Goal: Task Accomplishment & Management: Use online tool/utility

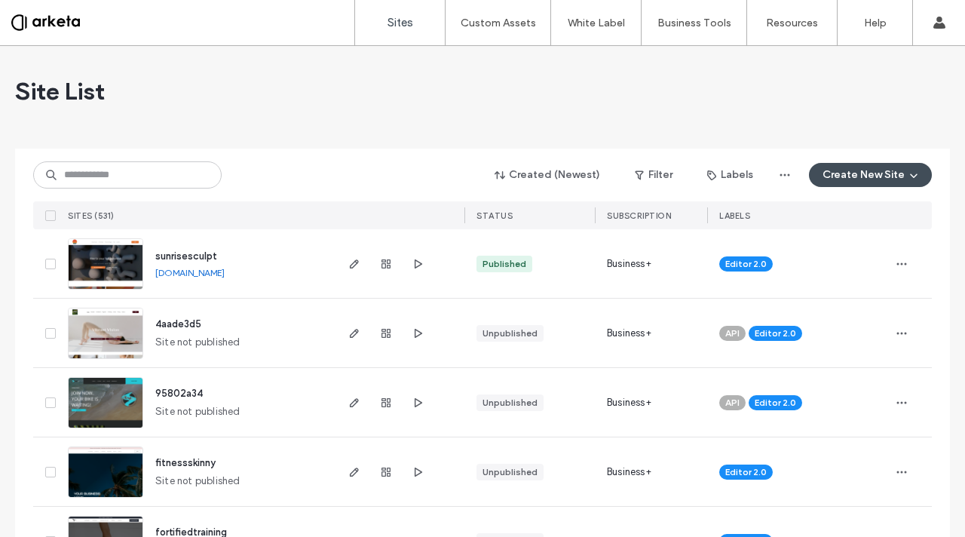
scroll to position [295, 0]
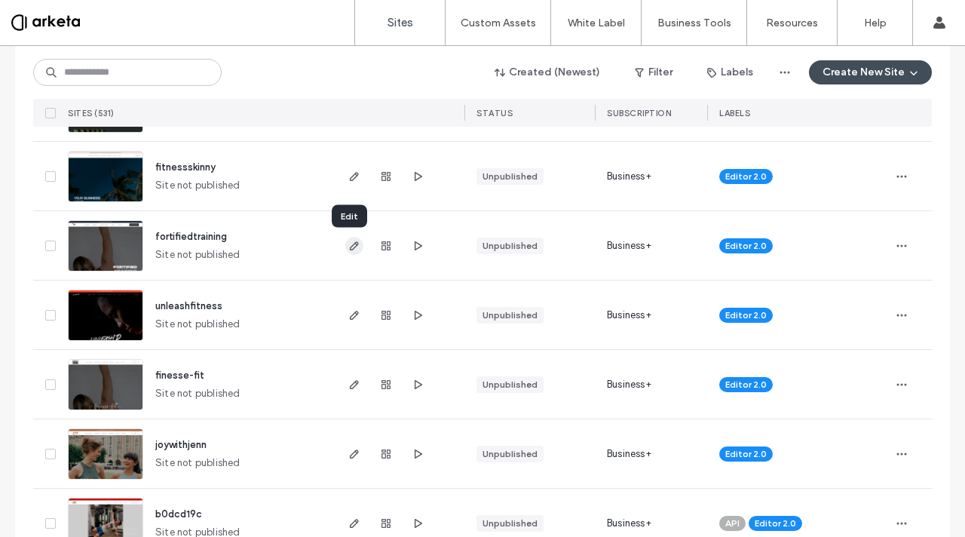
click at [348, 250] on icon "button" at bounding box center [354, 246] width 12 height 12
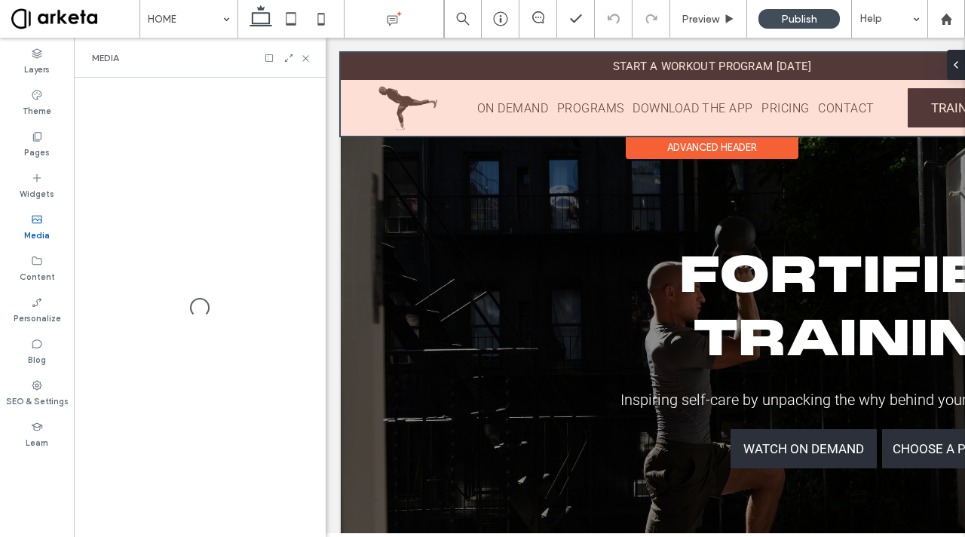
click at [404, 112] on div at bounding box center [712, 94] width 743 height 83
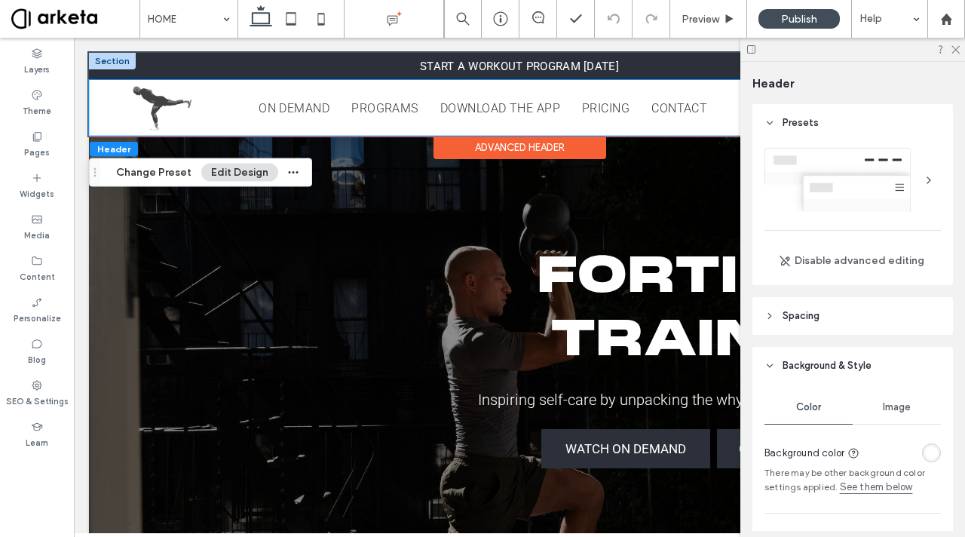
click at [144, 103] on img at bounding box center [162, 108] width 60 height 48
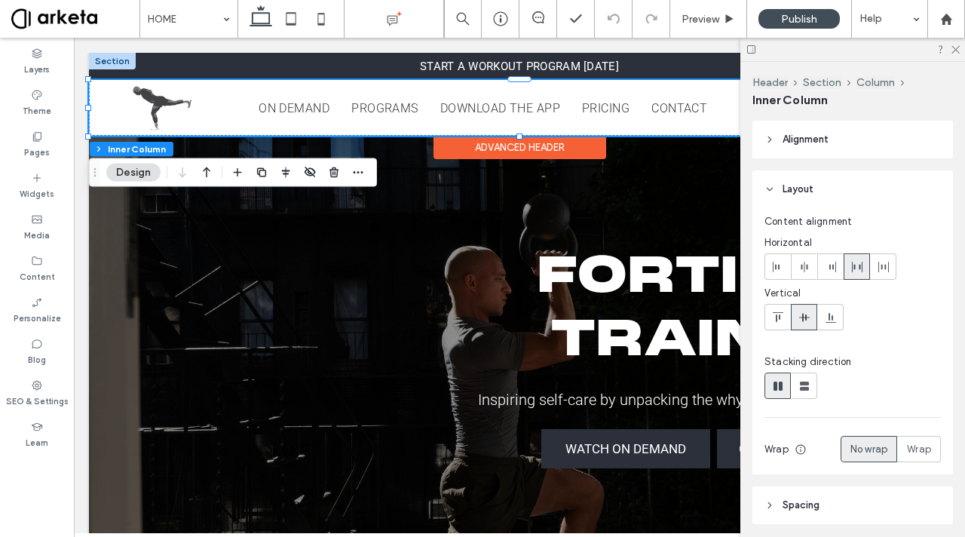
click at [161, 98] on img at bounding box center [162, 108] width 60 height 48
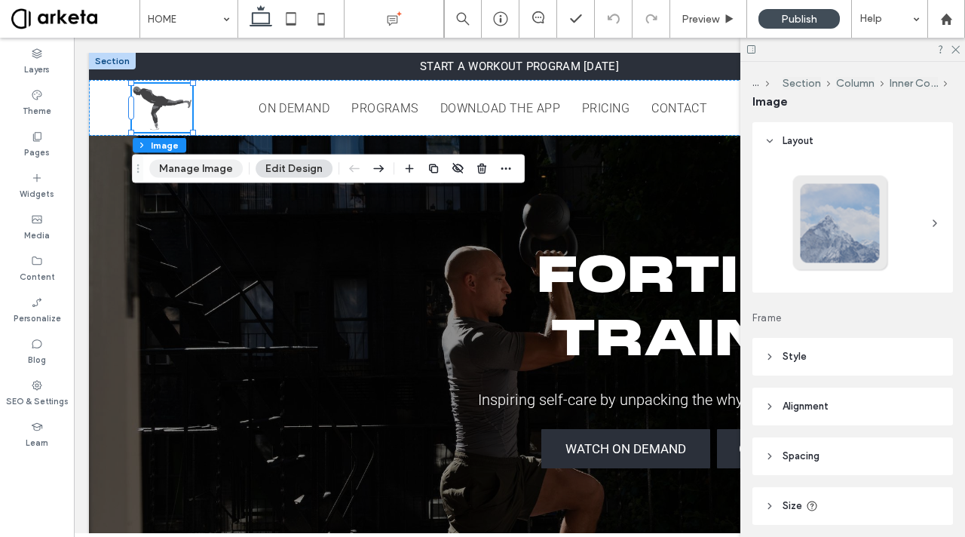
click at [211, 169] on button "Manage Image" at bounding box center [195, 169] width 93 height 18
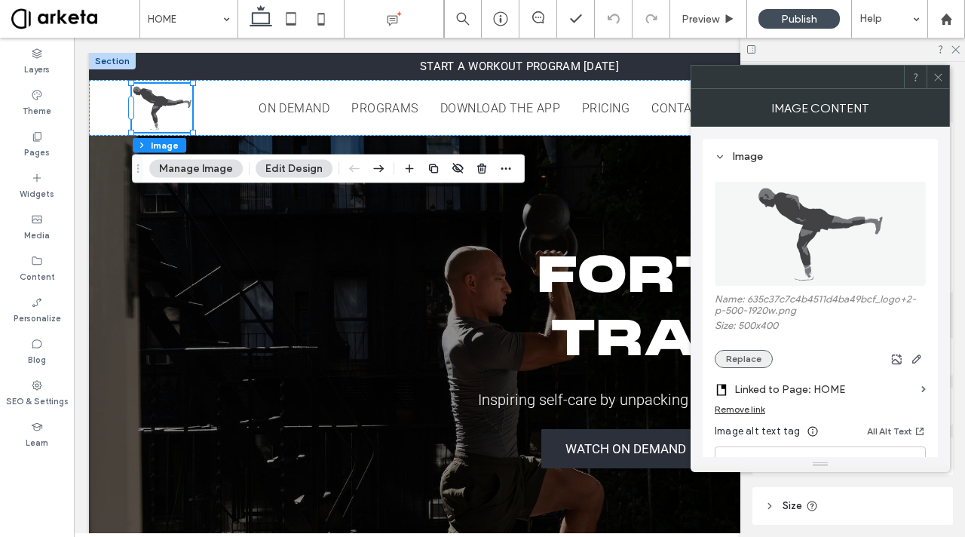
click at [760, 356] on button "Replace" at bounding box center [744, 359] width 58 height 18
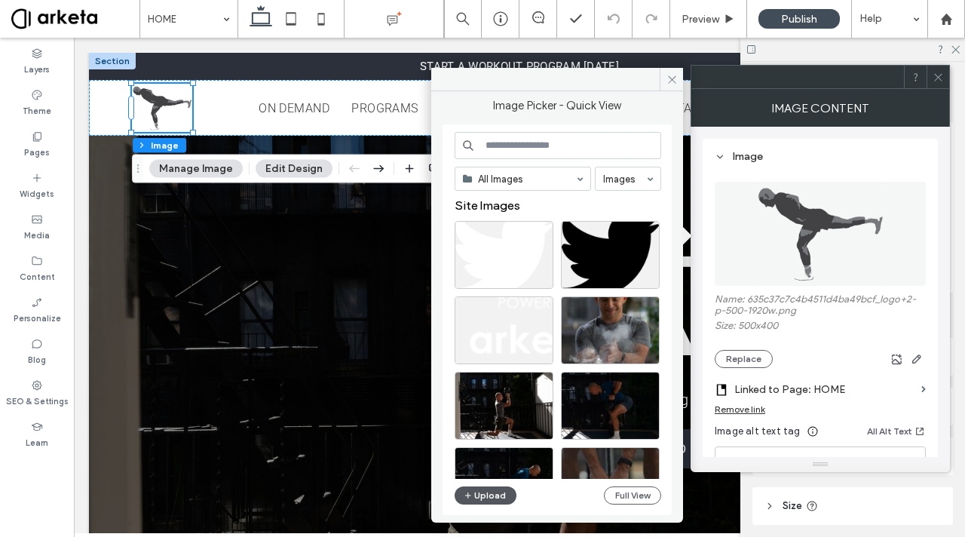
click at [490, 496] on button "Upload" at bounding box center [486, 495] width 62 height 18
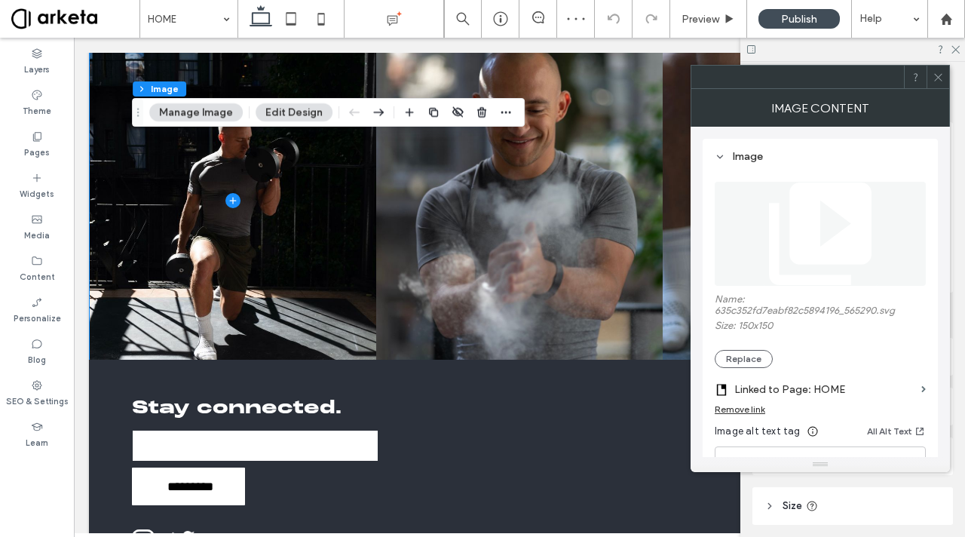
scroll to position [2712, 0]
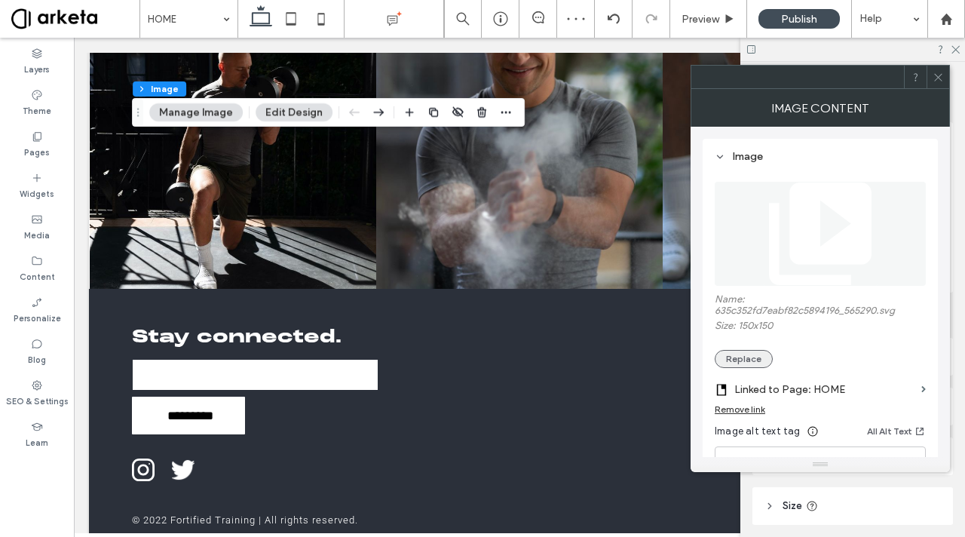
click at [750, 358] on button "Replace" at bounding box center [744, 359] width 58 height 18
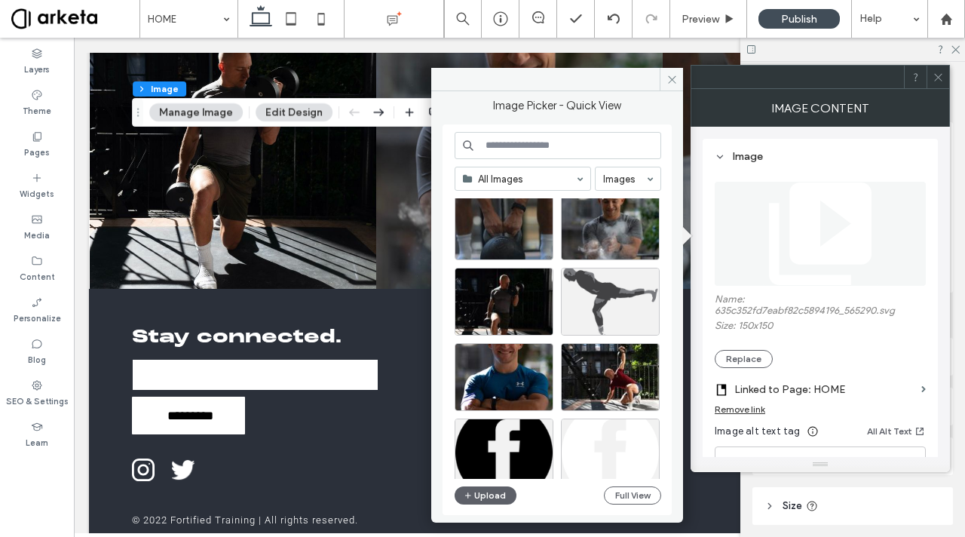
scroll to position [322, 0]
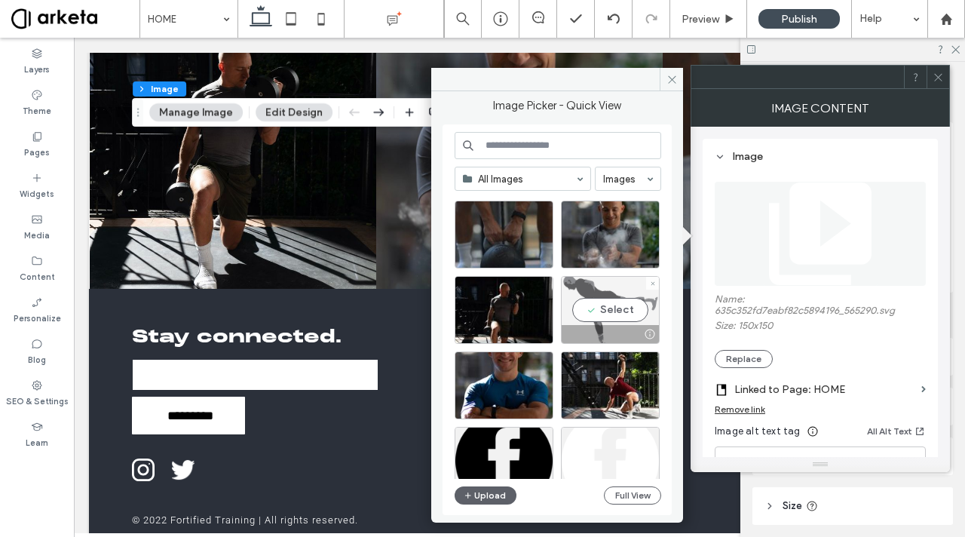
click at [611, 310] on div "Select" at bounding box center [610, 310] width 99 height 68
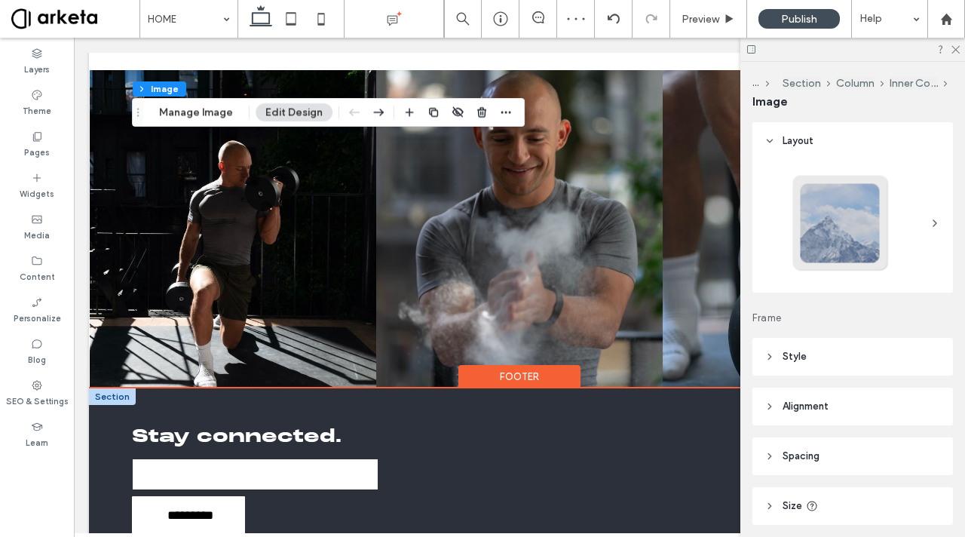
scroll to position [2700, 0]
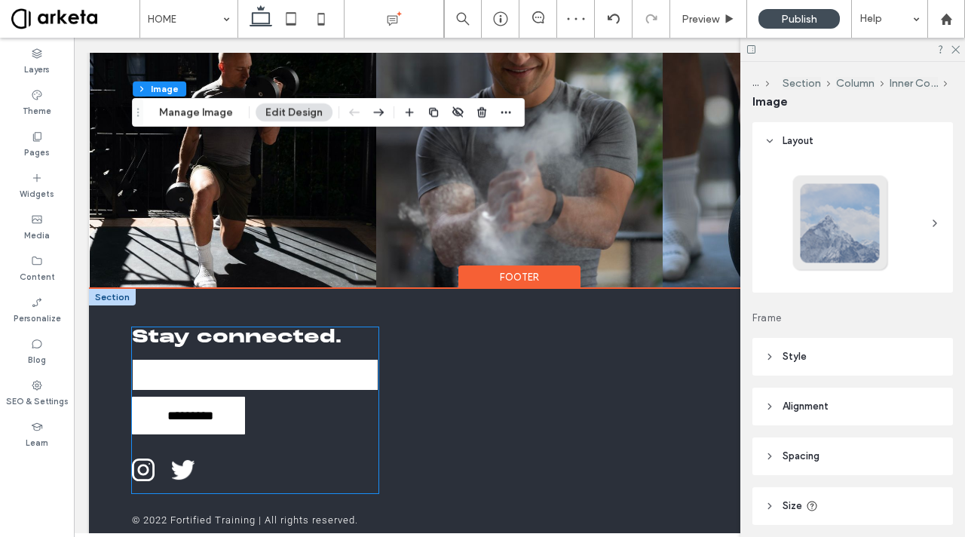
click at [182, 458] on img at bounding box center [183, 469] width 23 height 23
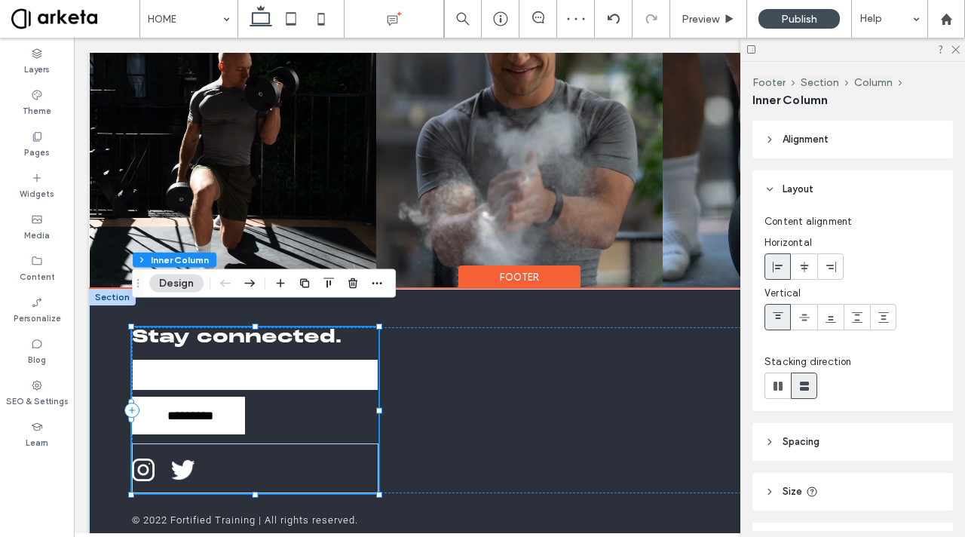
click at [182, 458] on img at bounding box center [183, 469] width 23 height 23
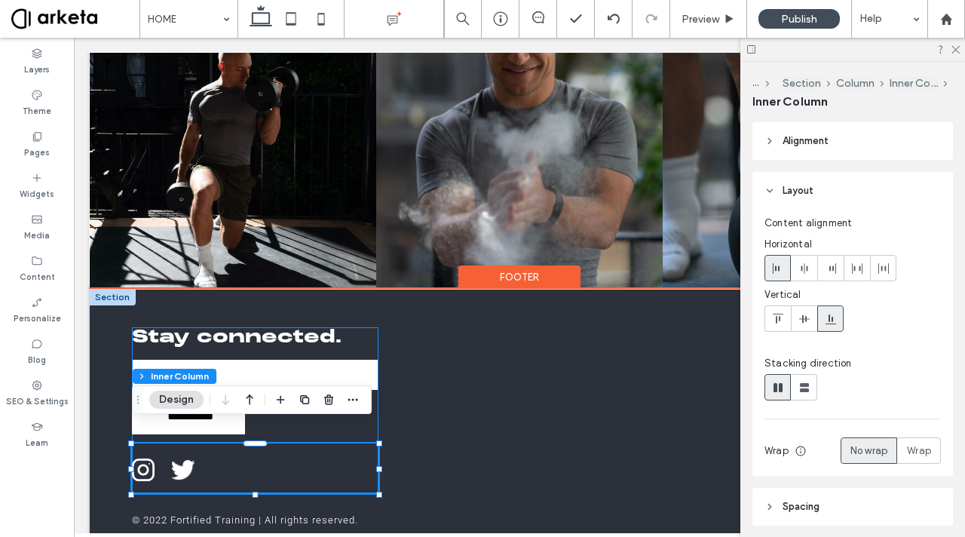
click at [182, 458] on img at bounding box center [183, 469] width 23 height 23
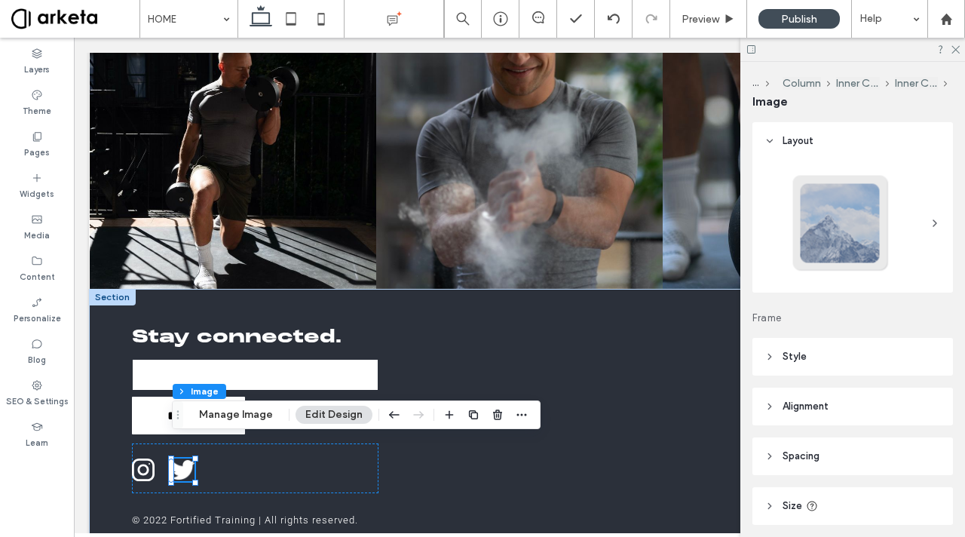
click at [469, 415] on use "button" at bounding box center [473, 414] width 9 height 9
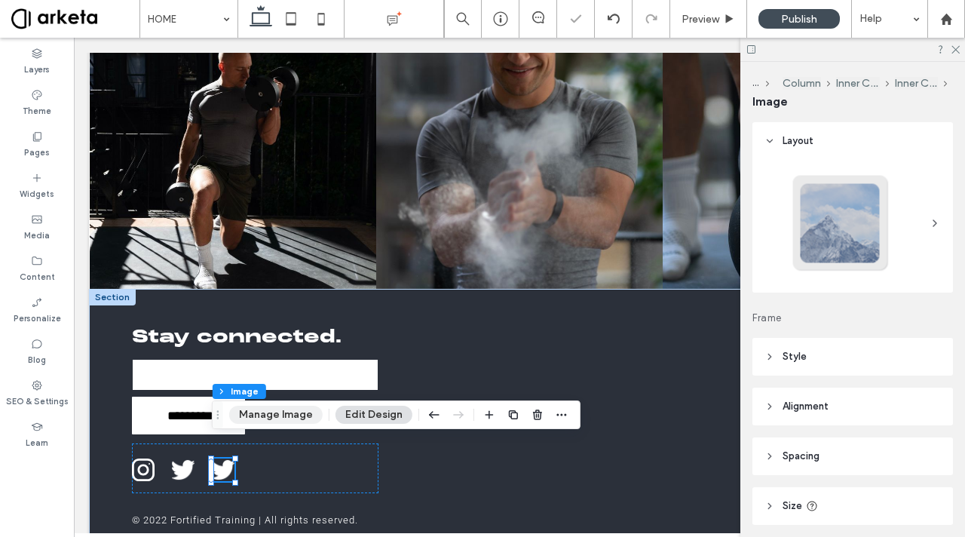
click at [289, 409] on button "Manage Image" at bounding box center [275, 415] width 93 height 18
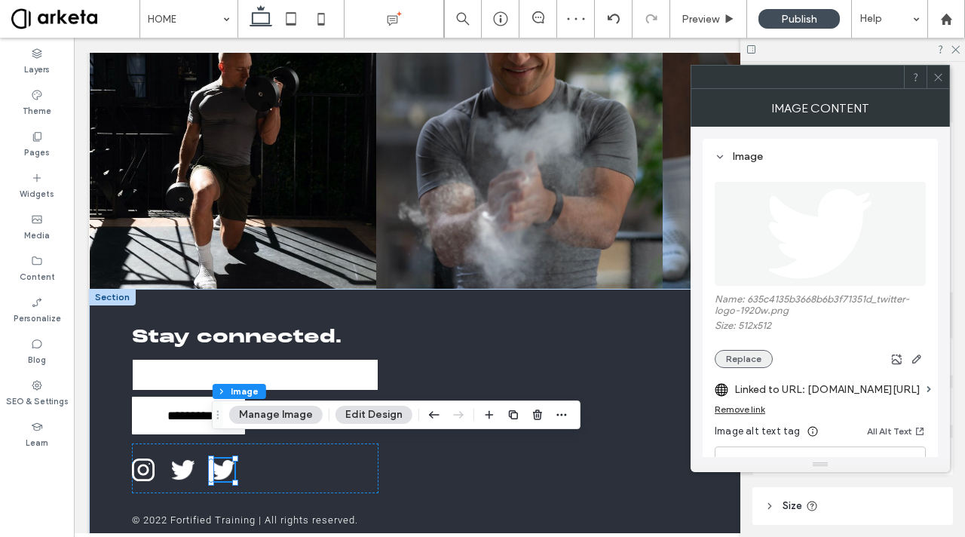
click at [755, 359] on button "Replace" at bounding box center [744, 359] width 58 height 18
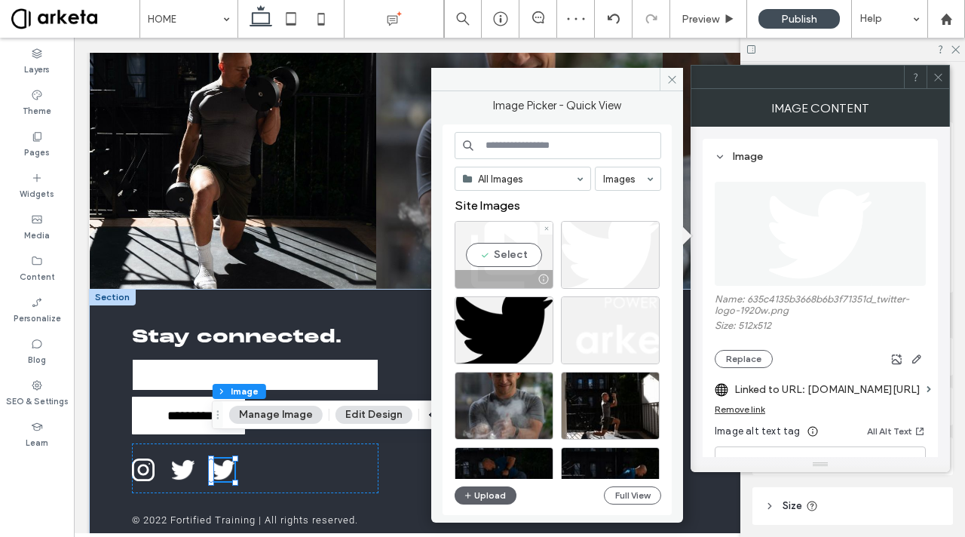
click at [515, 251] on div "Select" at bounding box center [504, 255] width 99 height 68
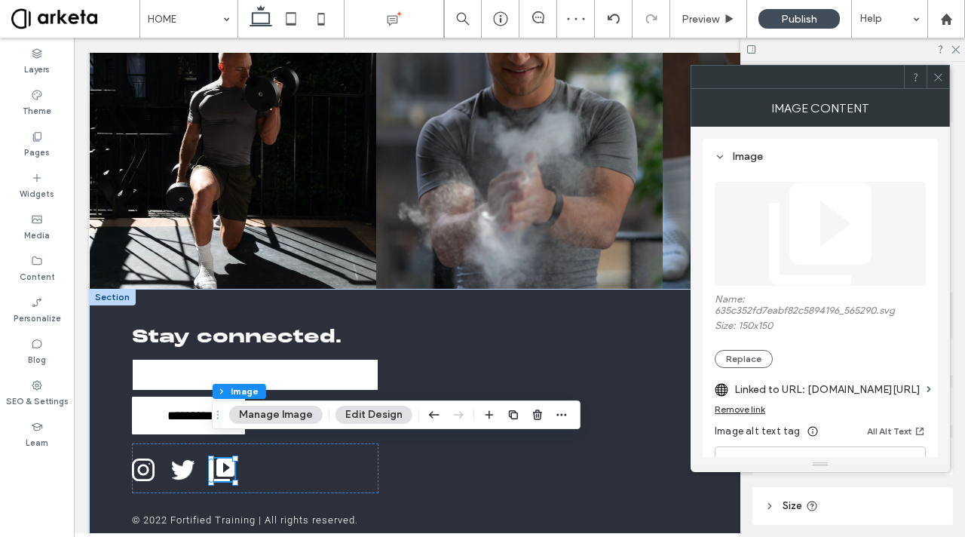
click at [806, 395] on label "Linked to URL: [DOMAIN_NAME][URL]" at bounding box center [827, 389] width 186 height 28
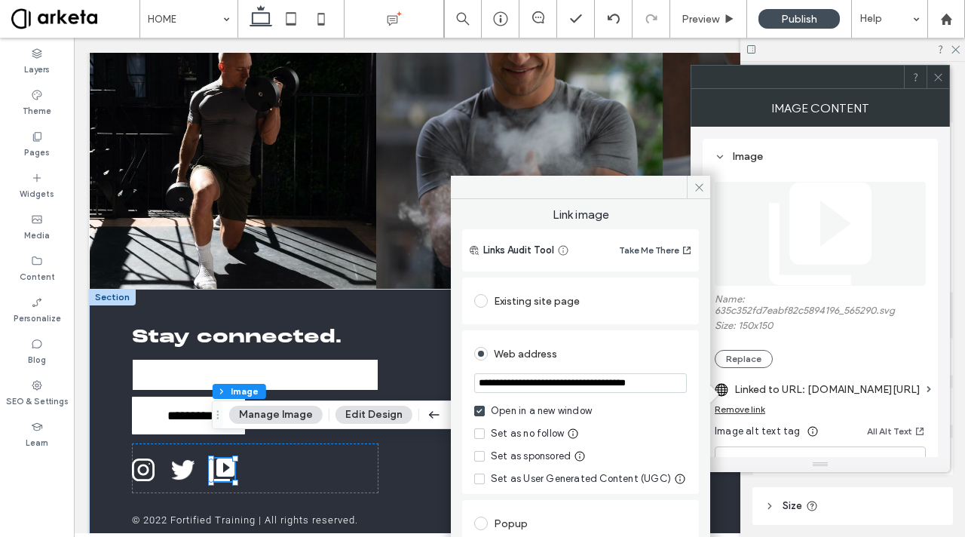
click at [519, 310] on div "Existing site page" at bounding box center [580, 301] width 213 height 24
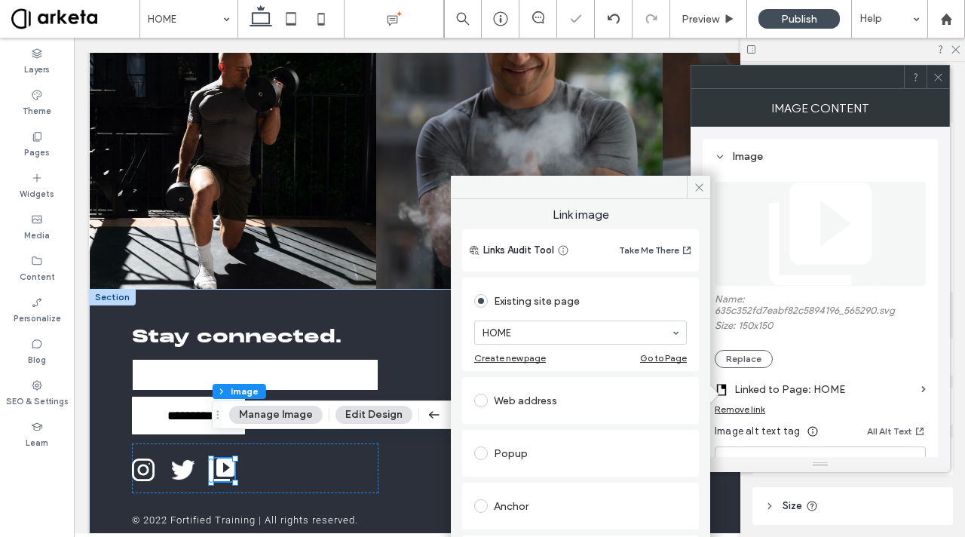
click at [820, 379] on label "Linked to Page: HOME" at bounding box center [824, 389] width 181 height 28
click at [937, 73] on icon at bounding box center [937, 77] width 11 height 11
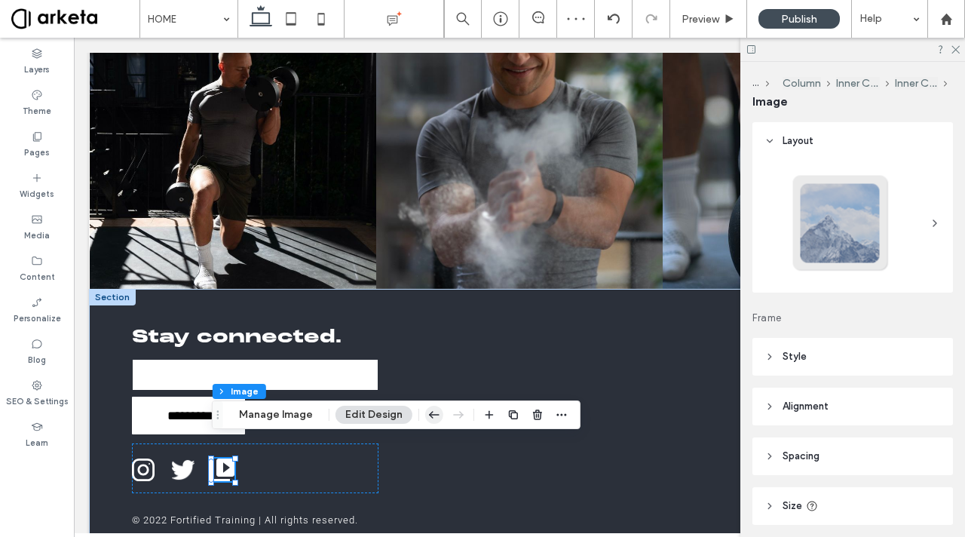
click at [433, 415] on use "button" at bounding box center [434, 414] width 11 height 7
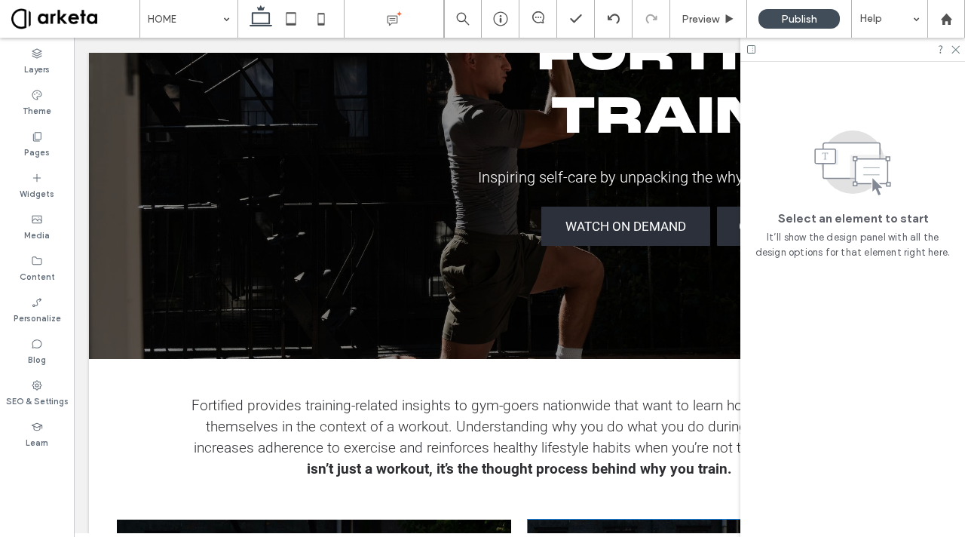
scroll to position [0, 0]
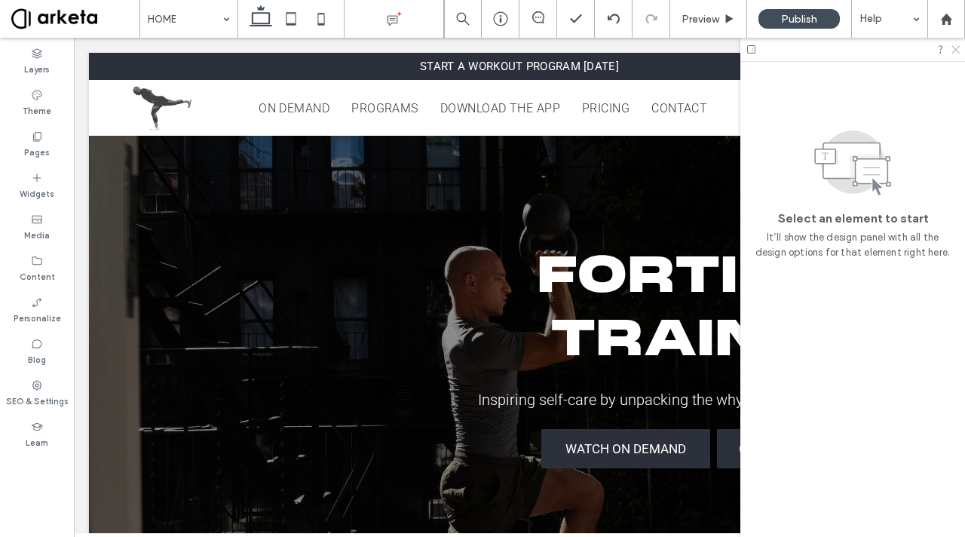
click at [957, 51] on use at bounding box center [955, 50] width 8 height 8
